Goal: Find specific fact: Find specific fact

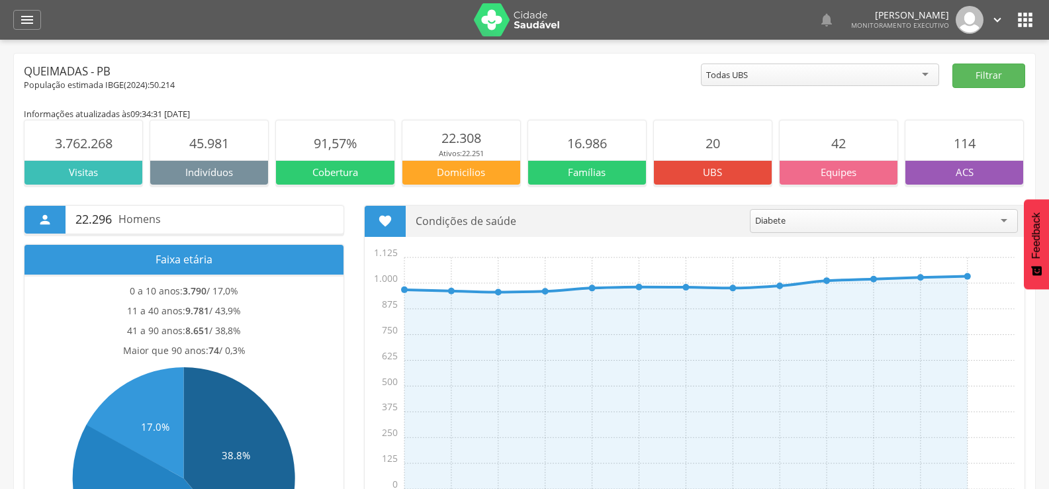
click at [26, 20] on icon "" at bounding box center [27, 20] width 16 height 16
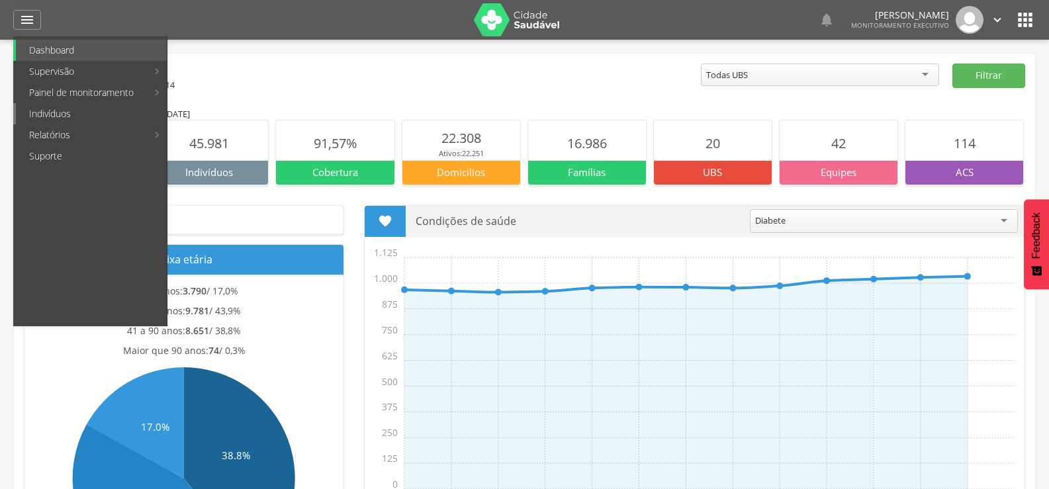
click at [36, 112] on link "Indivíduos" at bounding box center [91, 113] width 151 height 21
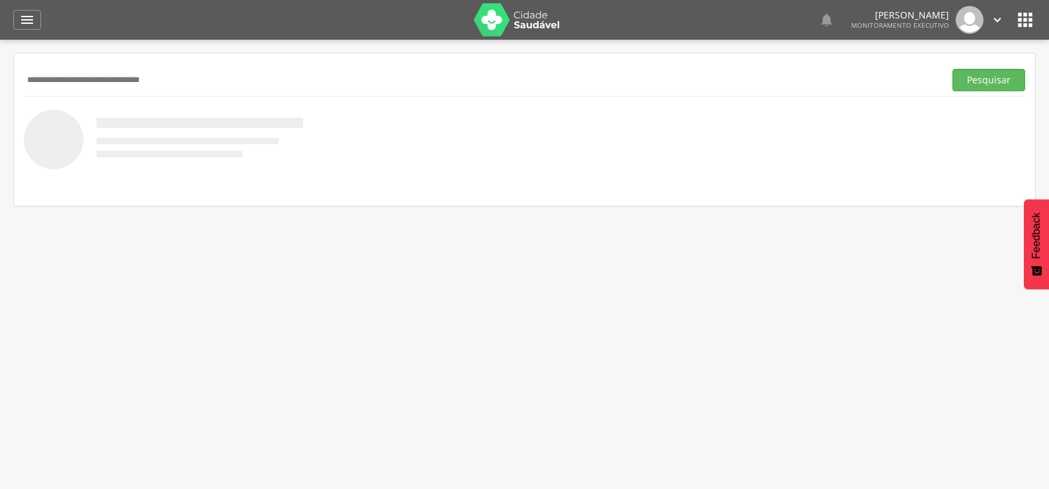
type input "**********"
click at [952, 69] on button "Pesquisar" at bounding box center [988, 80] width 73 height 23
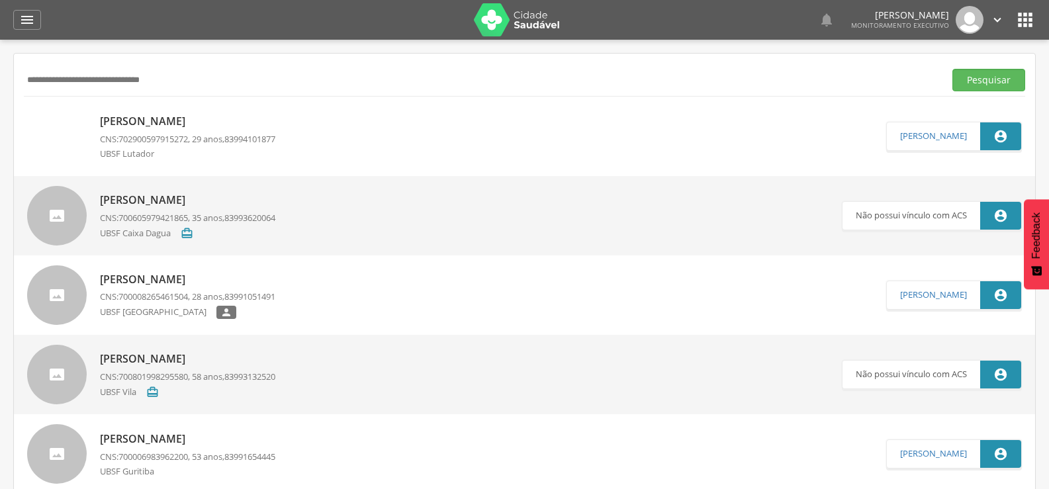
click at [166, 127] on p "[PERSON_NAME]" at bounding box center [187, 121] width 175 height 15
type input "**********"
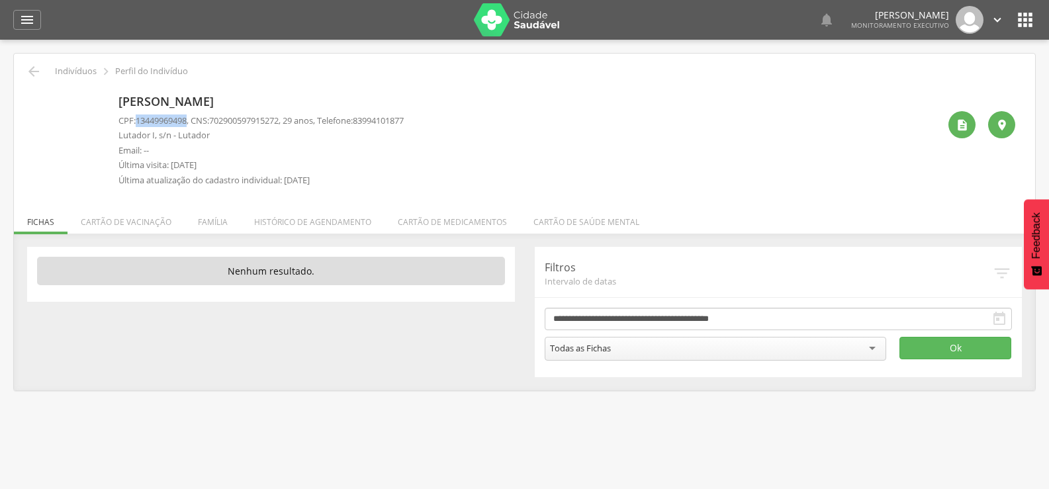
drag, startPoint x: 139, startPoint y: 120, endPoint x: 191, endPoint y: 119, distance: 52.3
click at [187, 119] on span "13449969498" at bounding box center [161, 121] width 51 height 12
copy span "13449969498"
click at [1023, 19] on icon "" at bounding box center [1025, 19] width 21 height 21
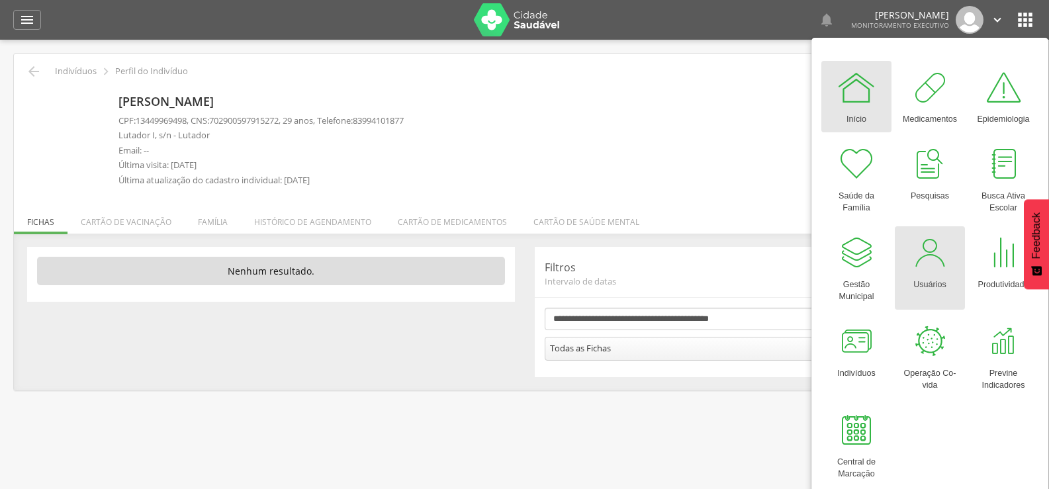
click at [920, 273] on div "Usuários" at bounding box center [929, 282] width 33 height 19
